Goal: Transaction & Acquisition: Purchase product/service

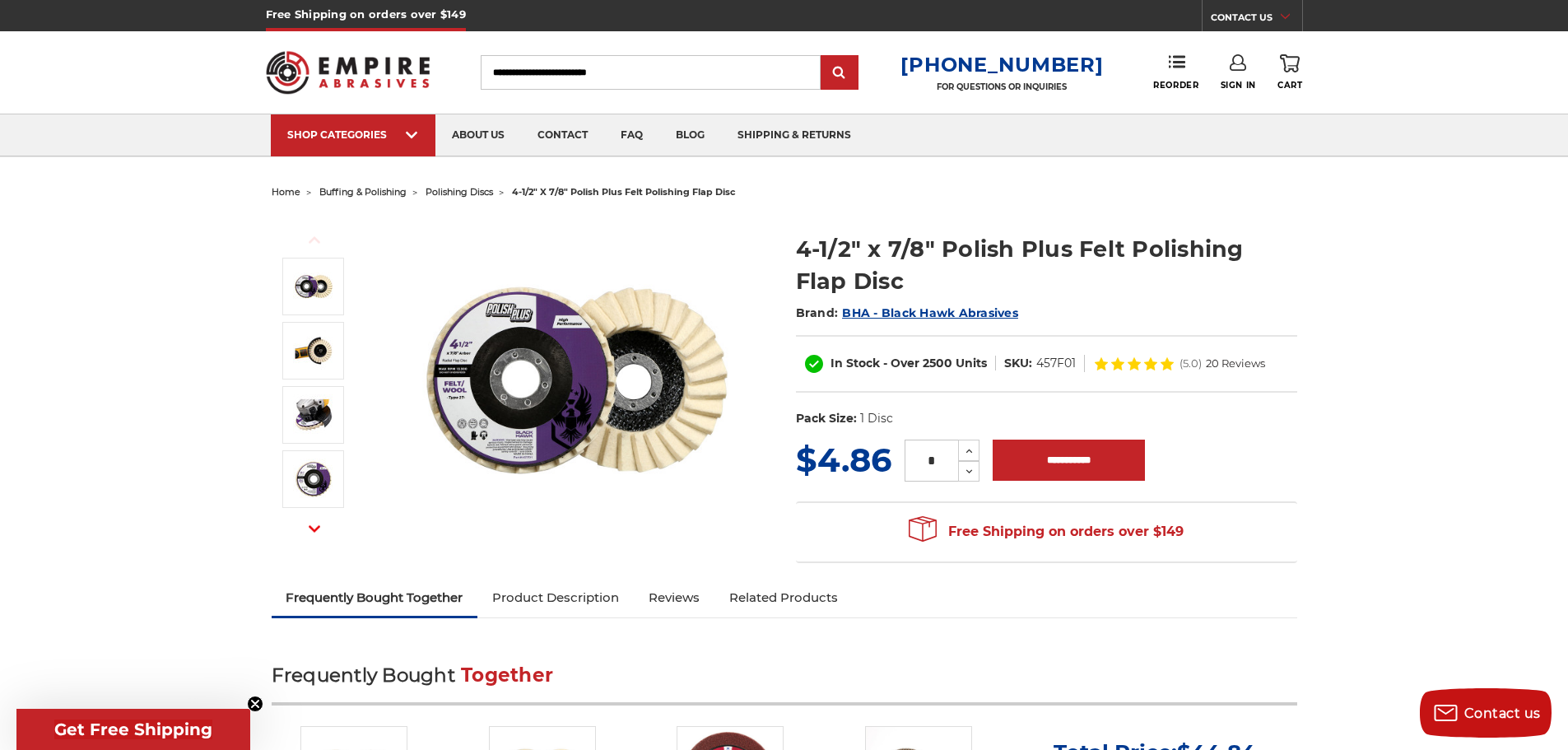
click at [665, 430] on img at bounding box center [577, 380] width 329 height 329
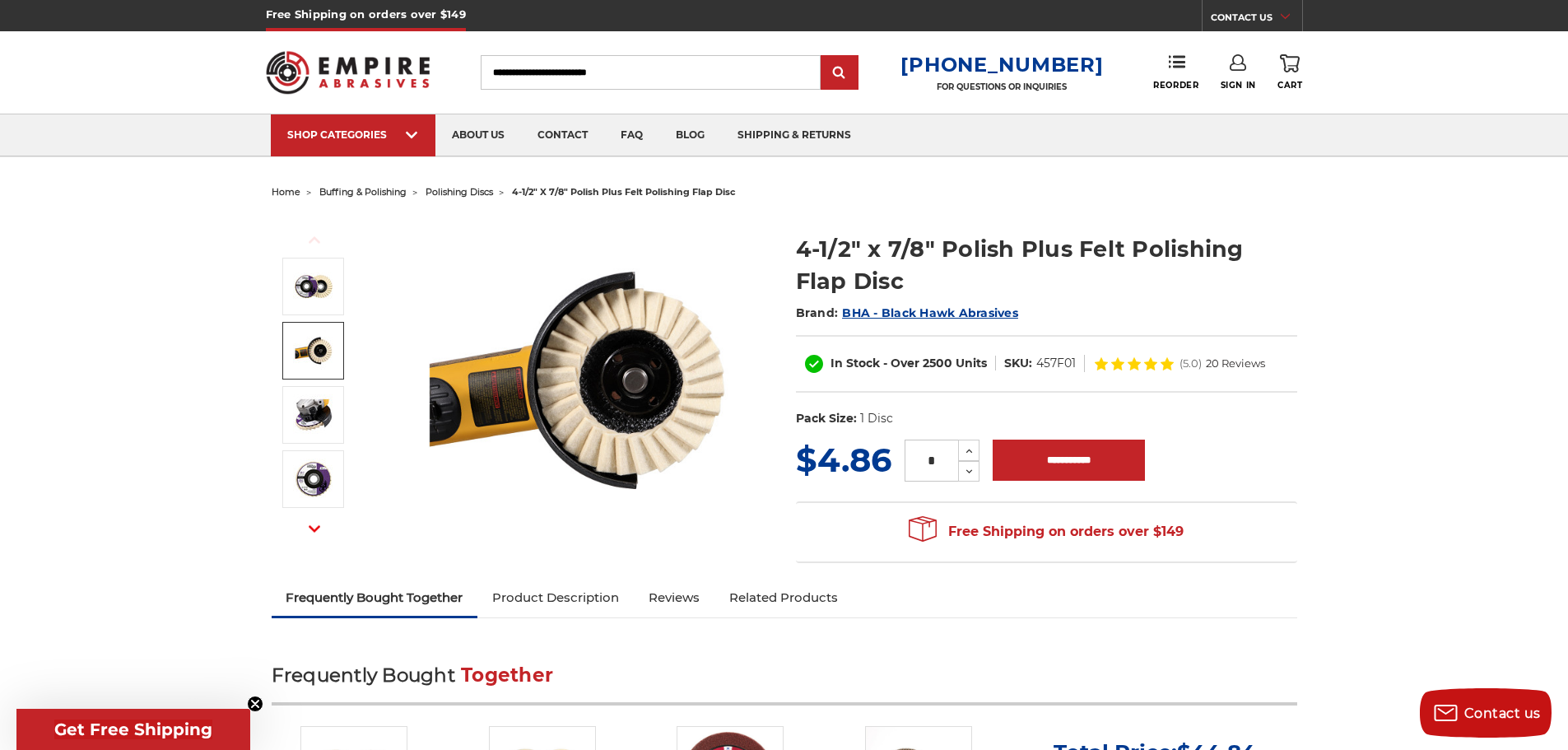
click at [307, 353] on img at bounding box center [313, 351] width 41 height 41
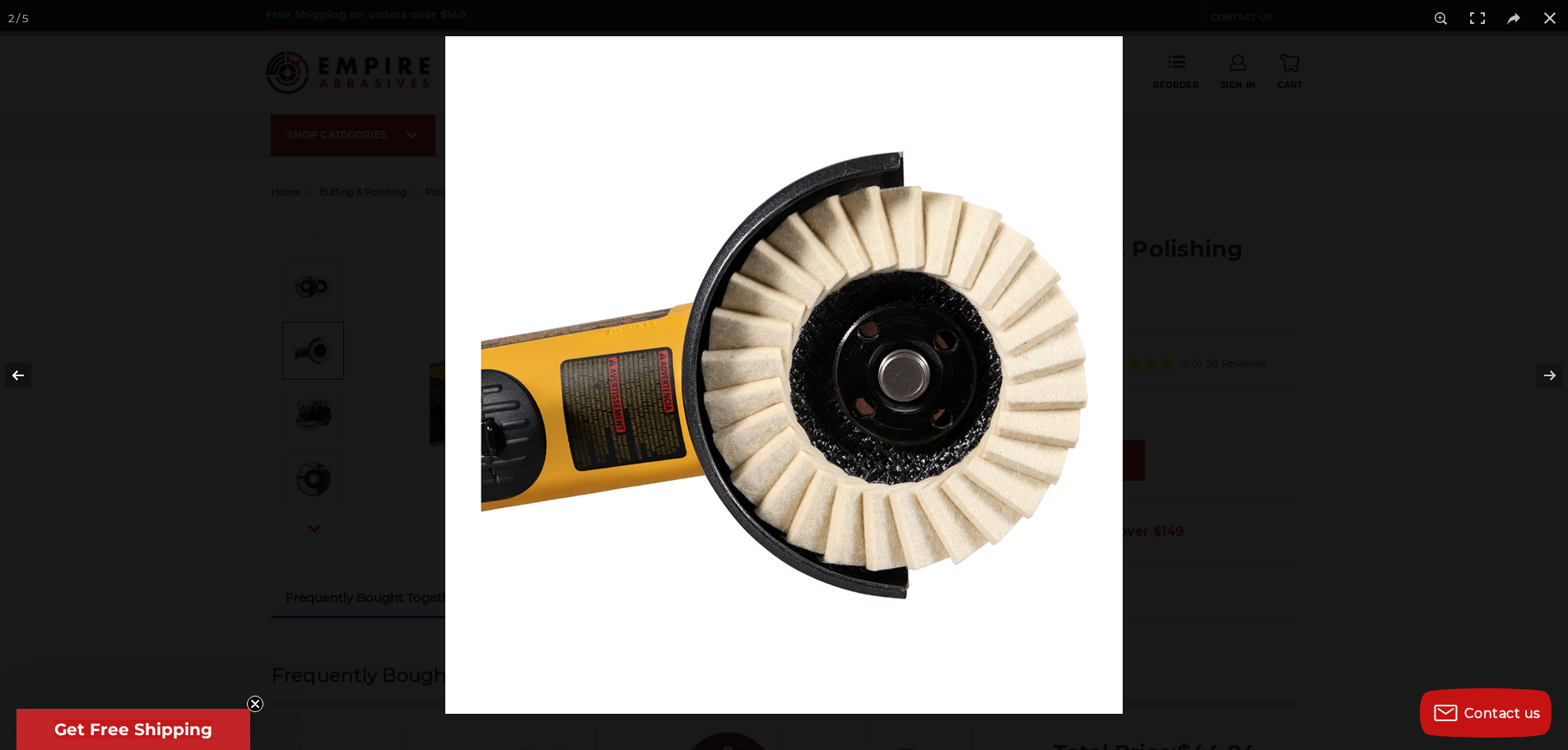
click at [20, 373] on button at bounding box center [28, 375] width 58 height 82
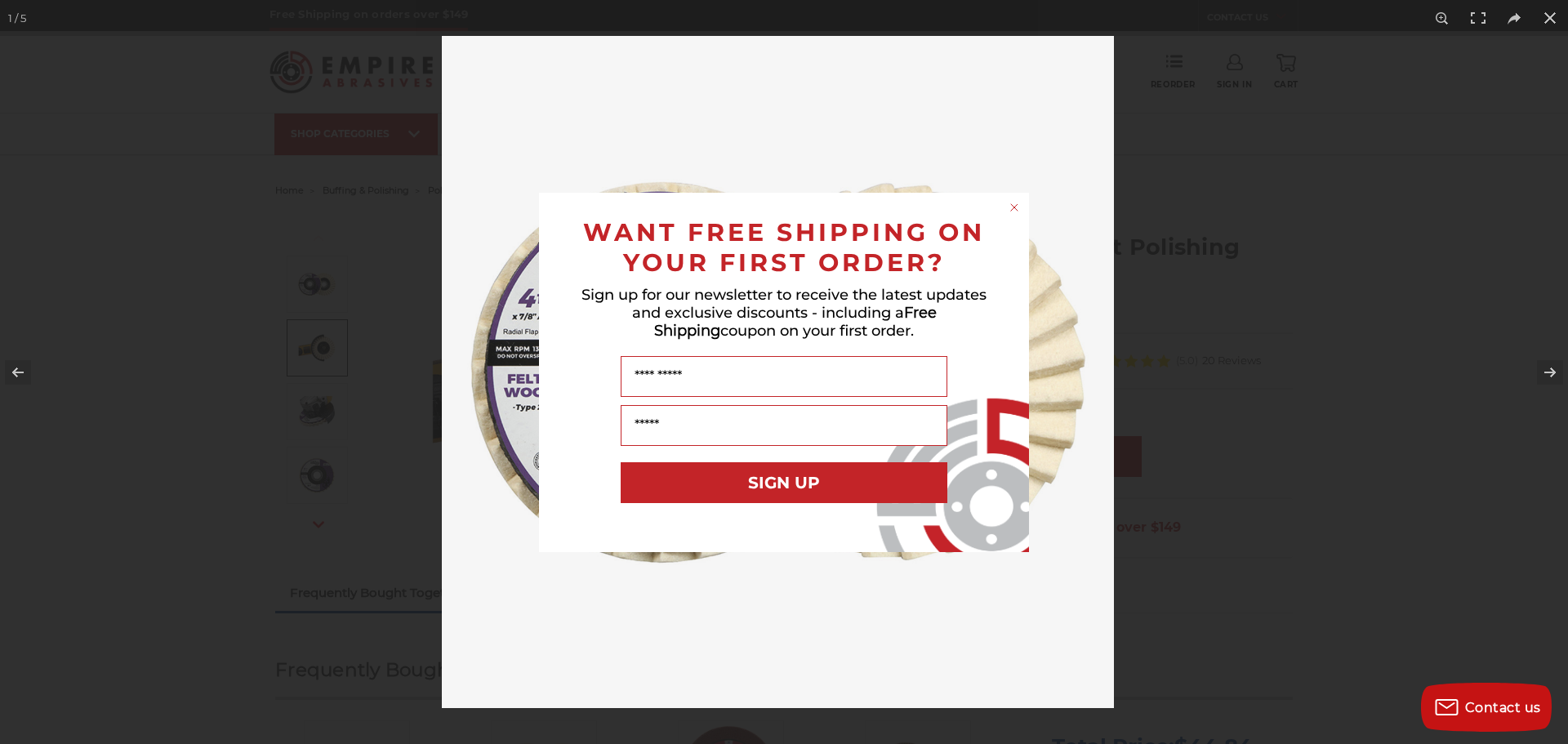
click at [1012, 199] on icon "Close dialog" at bounding box center [1013, 207] width 17 height 17
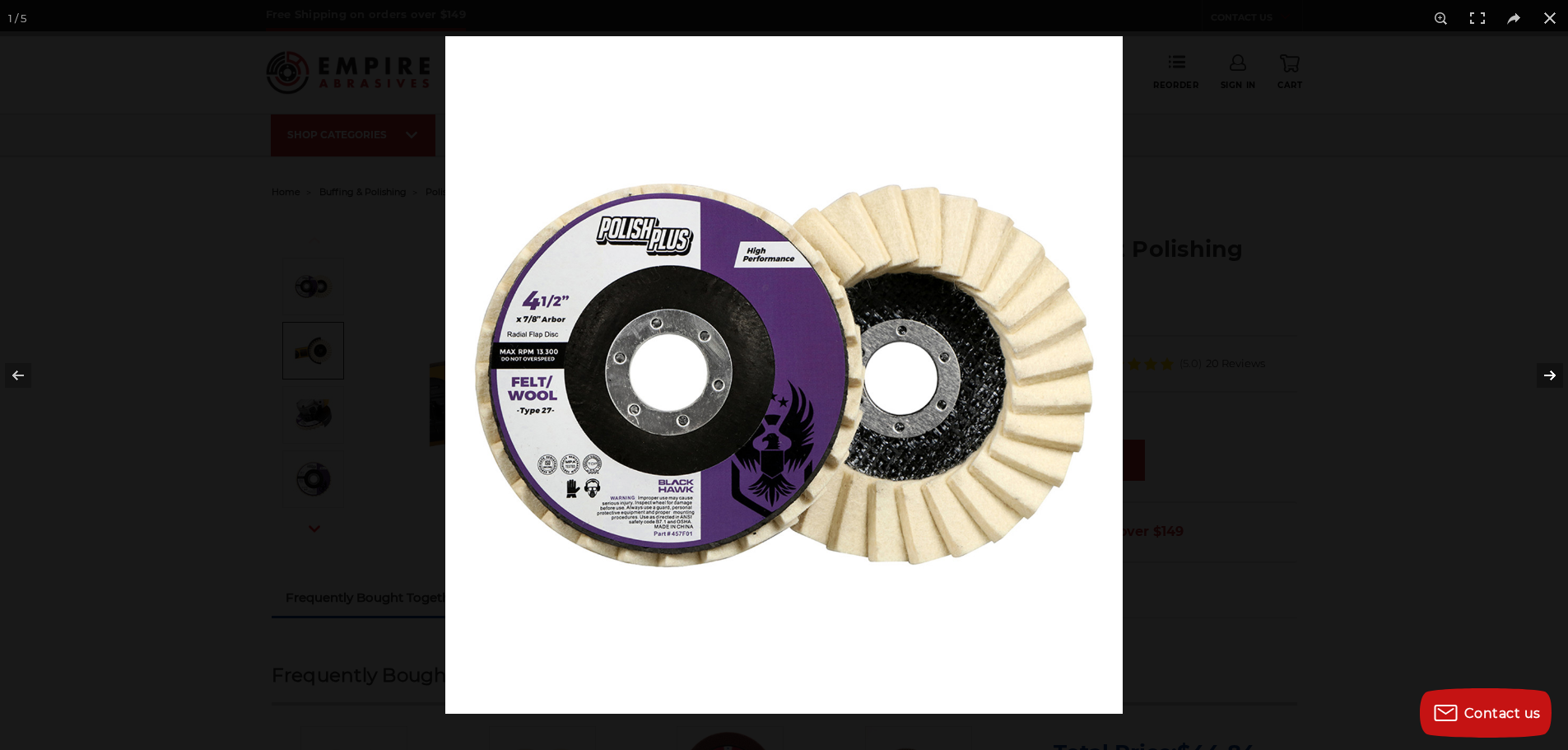
click at [1549, 373] on button at bounding box center [1539, 375] width 58 height 82
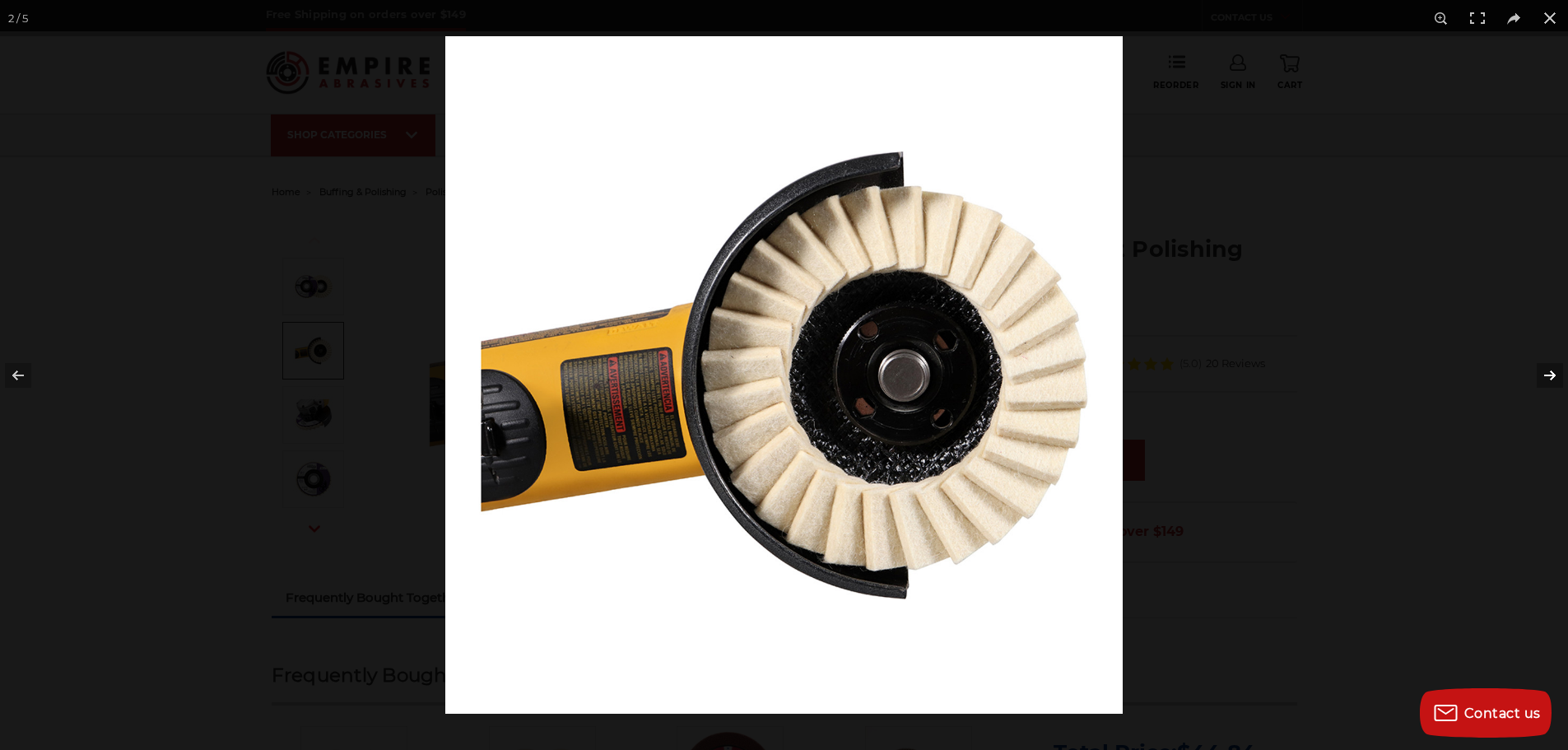
click at [1547, 373] on button at bounding box center [1539, 375] width 58 height 82
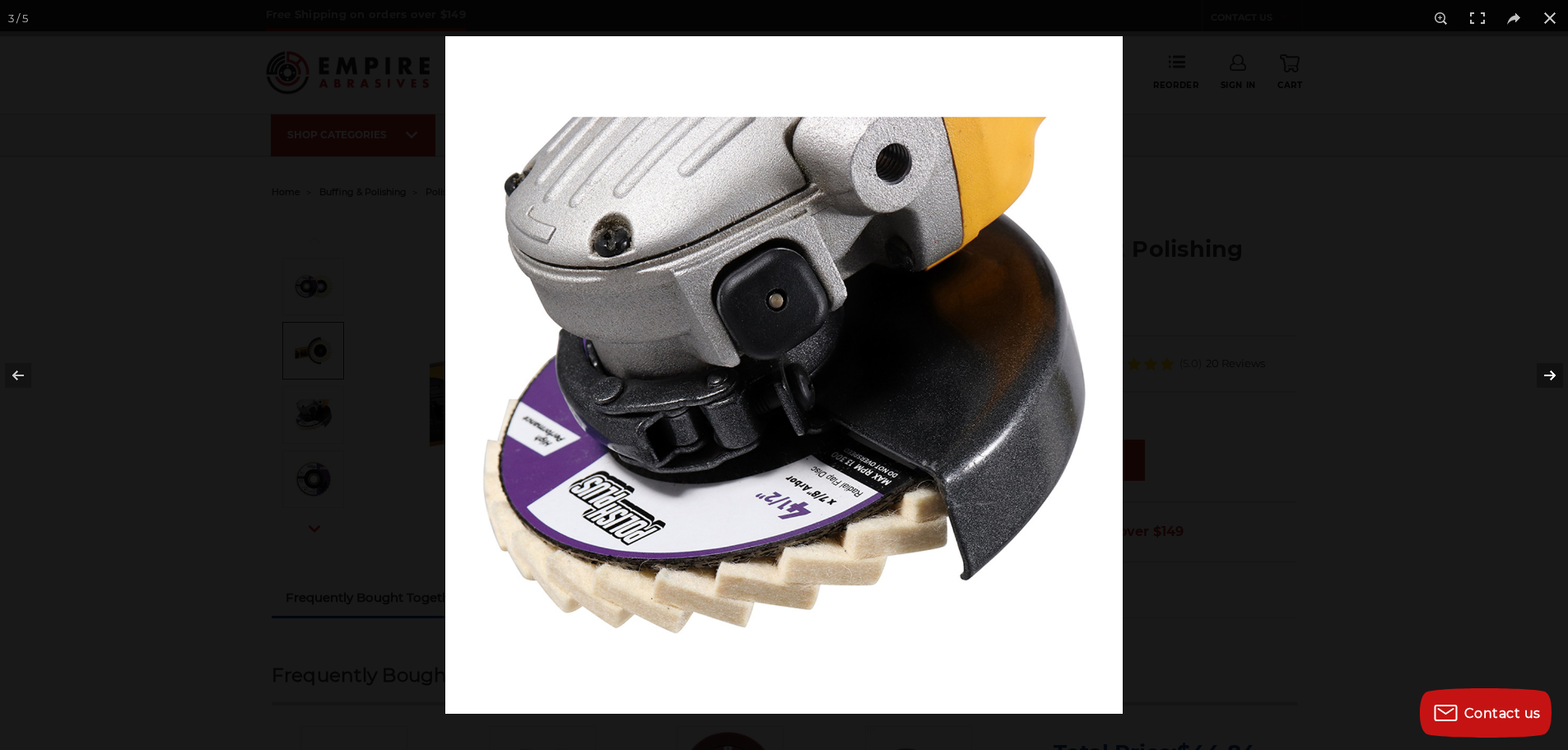
click at [1547, 373] on button at bounding box center [1539, 375] width 58 height 82
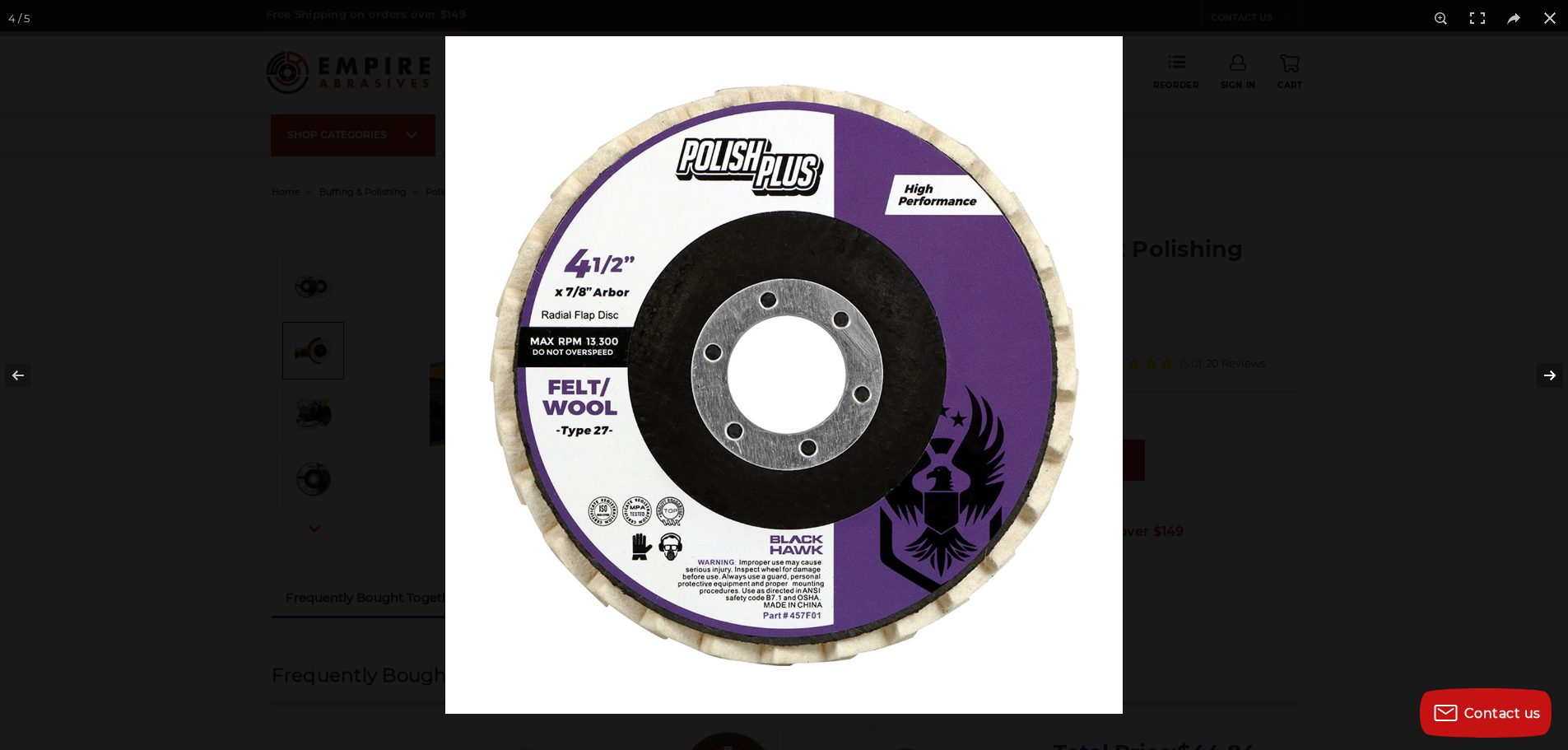
click at [1547, 373] on button at bounding box center [1539, 375] width 58 height 82
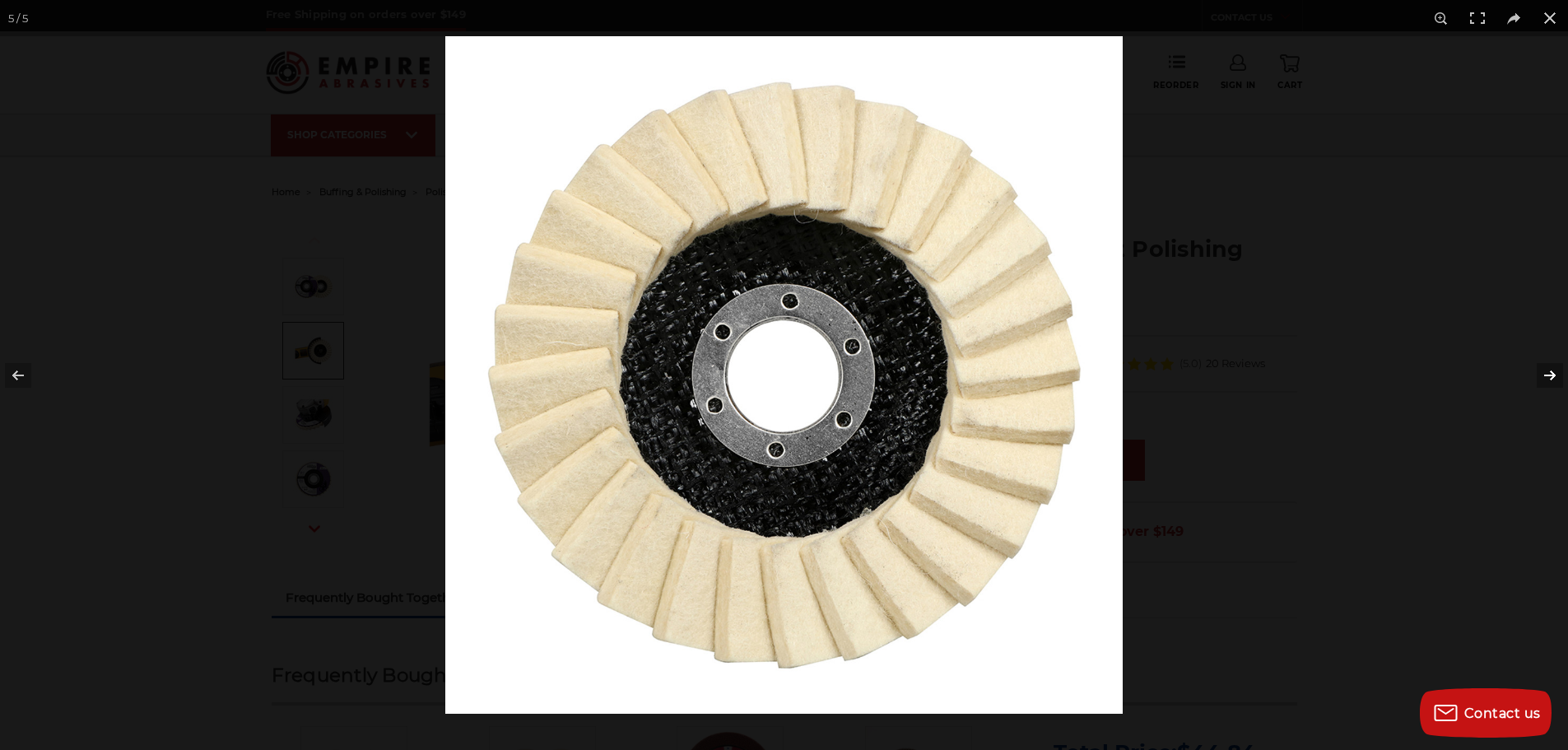
click at [1547, 373] on button at bounding box center [1539, 375] width 58 height 82
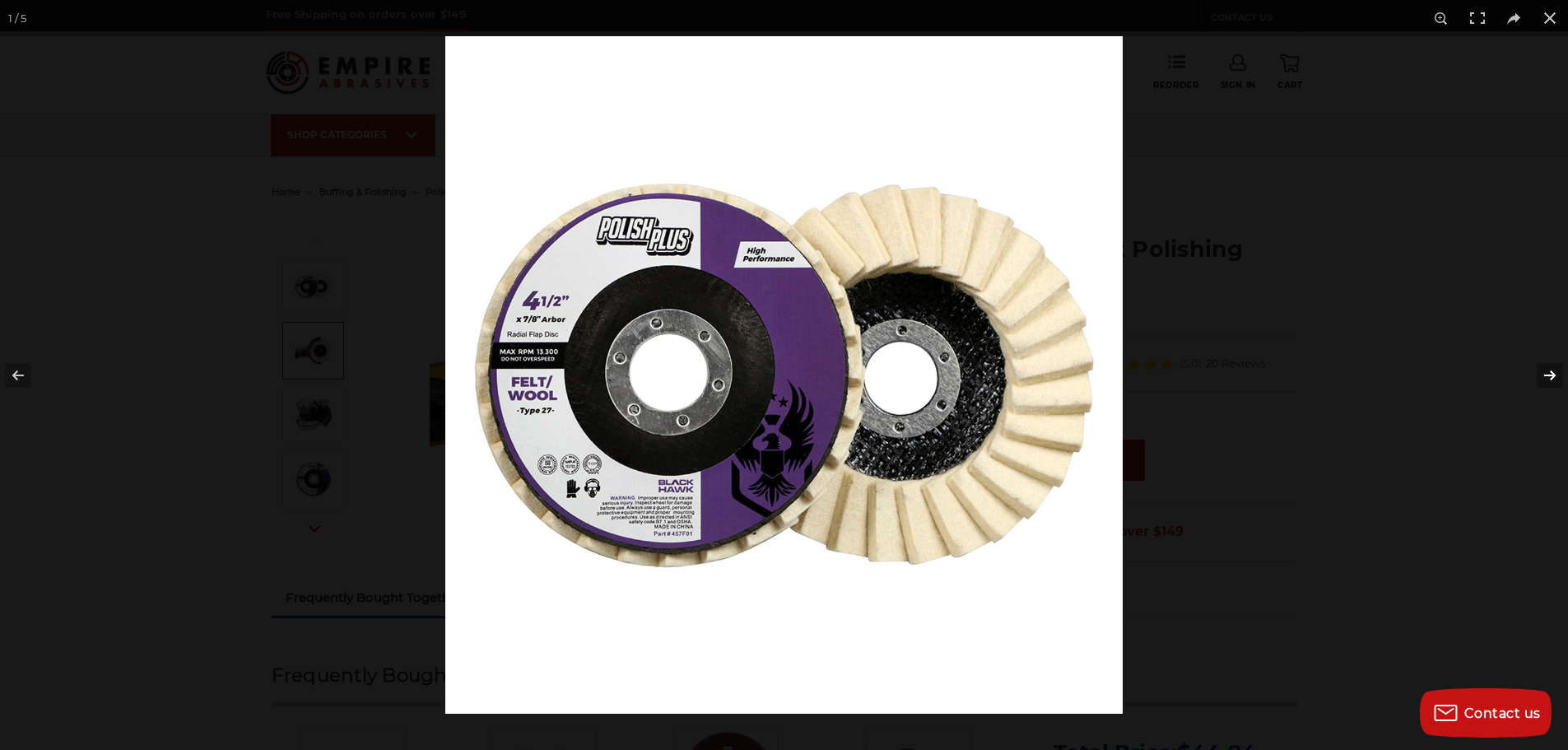
click at [1547, 373] on button at bounding box center [1539, 375] width 58 height 82
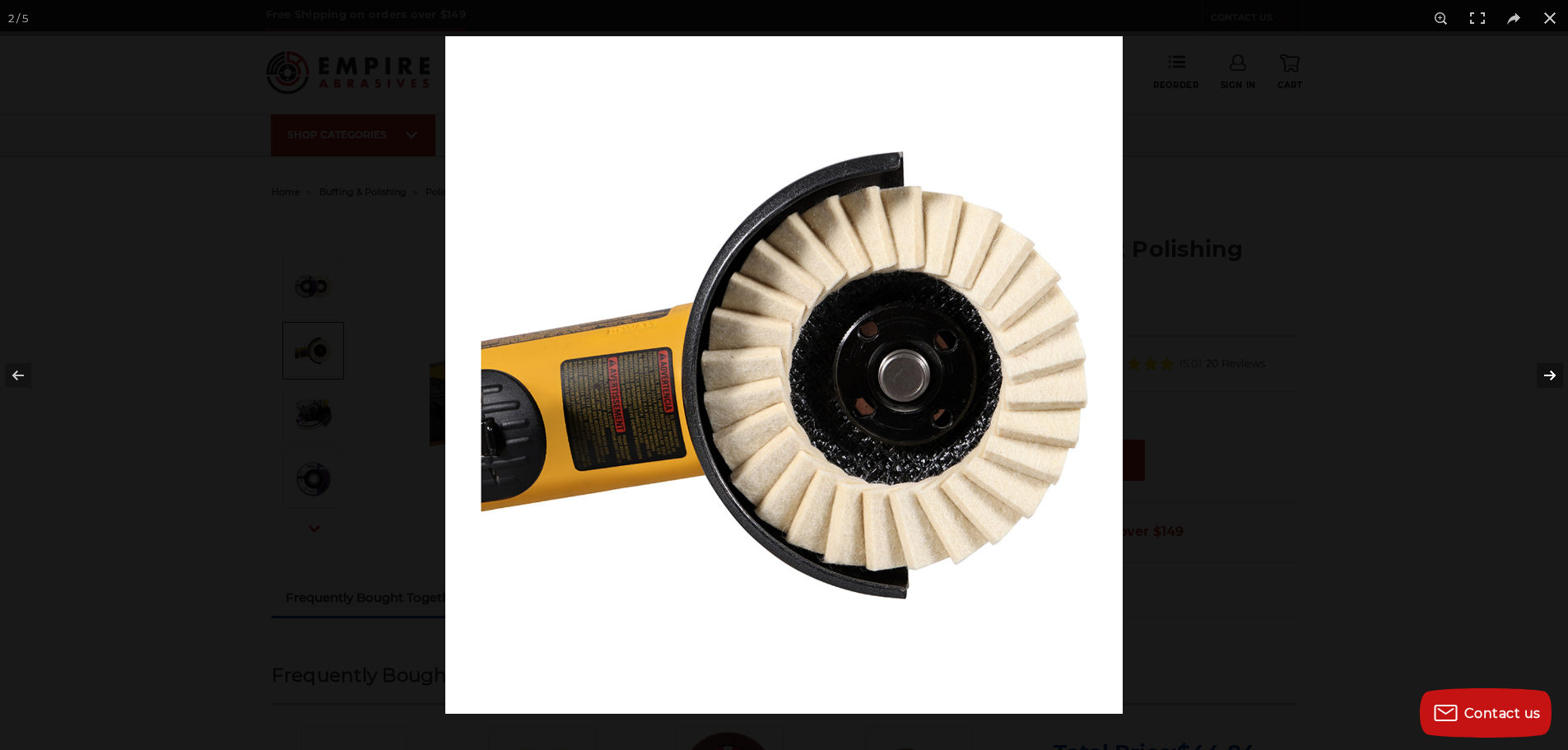
click at [1547, 373] on button at bounding box center [1539, 375] width 58 height 82
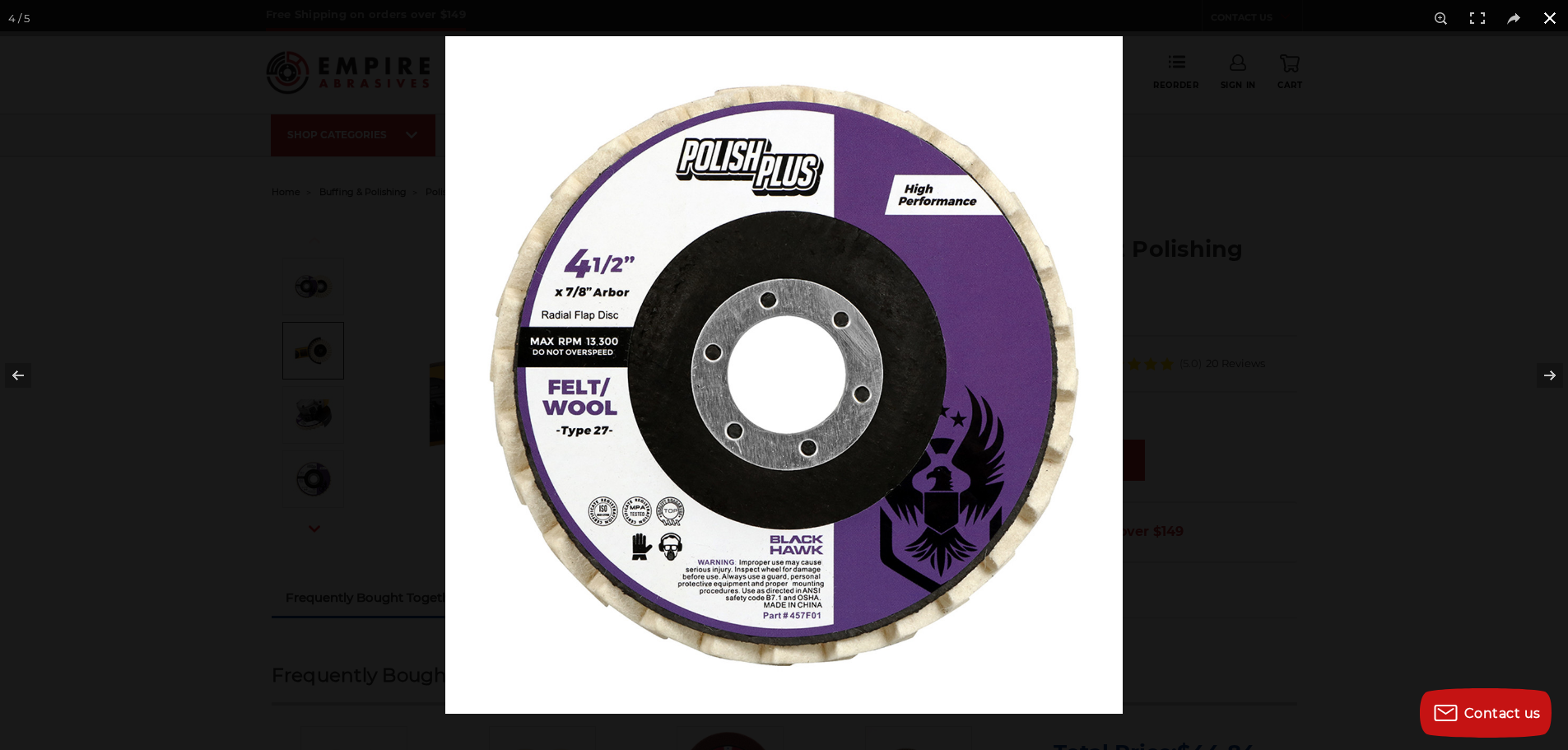
click at [1551, 23] on button at bounding box center [1549, 18] width 36 height 36
